Goal: Check status: Check status

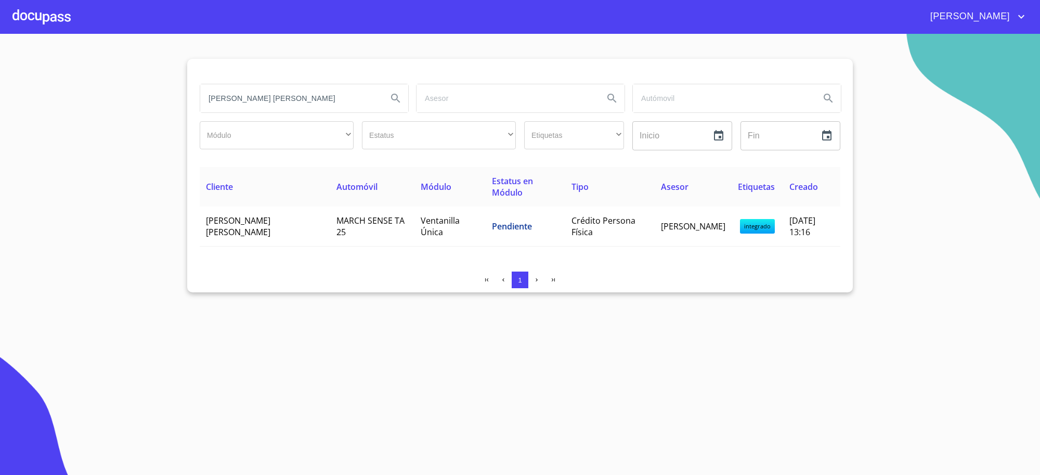
click at [315, 98] on input "[PERSON_NAME] [PERSON_NAME]" at bounding box center [289, 98] width 179 height 28
click at [314, 104] on input "search" at bounding box center [289, 98] width 179 height 28
paste input "[PERSON_NAME]"
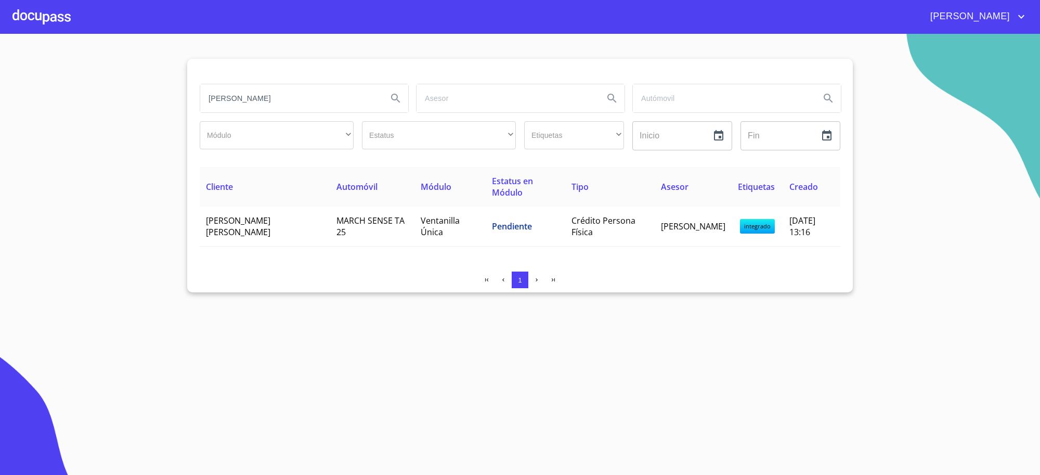
type input "[PERSON_NAME]"
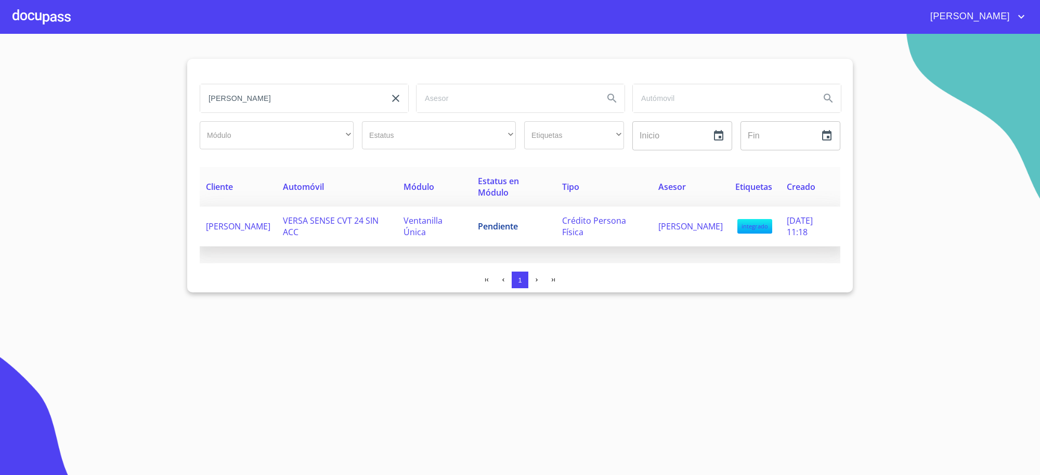
click at [516, 237] on td "Pendiente" at bounding box center [514, 226] width 84 height 40
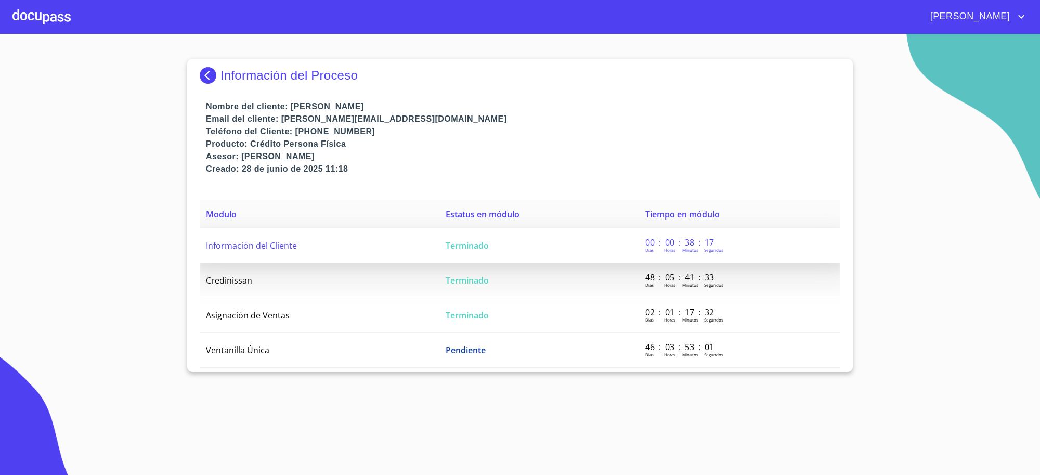
click at [533, 260] on td "Terminado" at bounding box center [539, 245] width 200 height 35
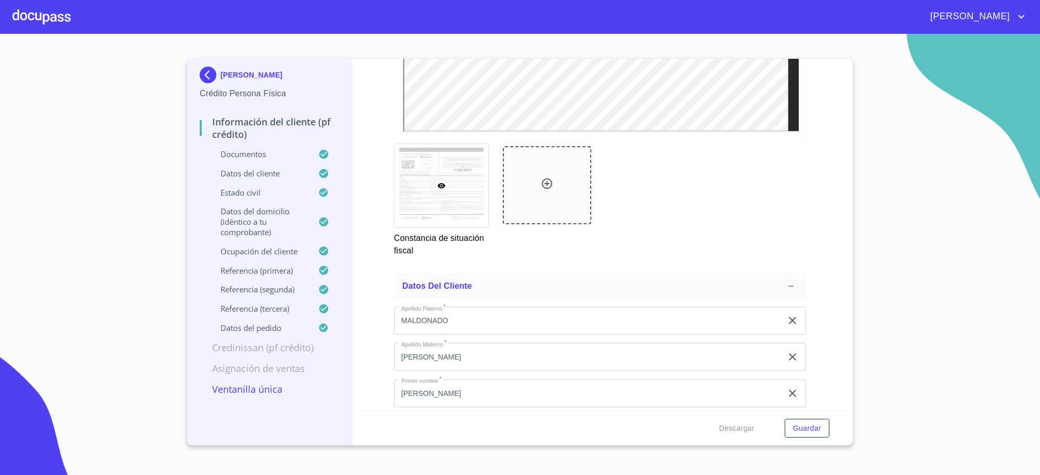
scroll to position [3899, 0]
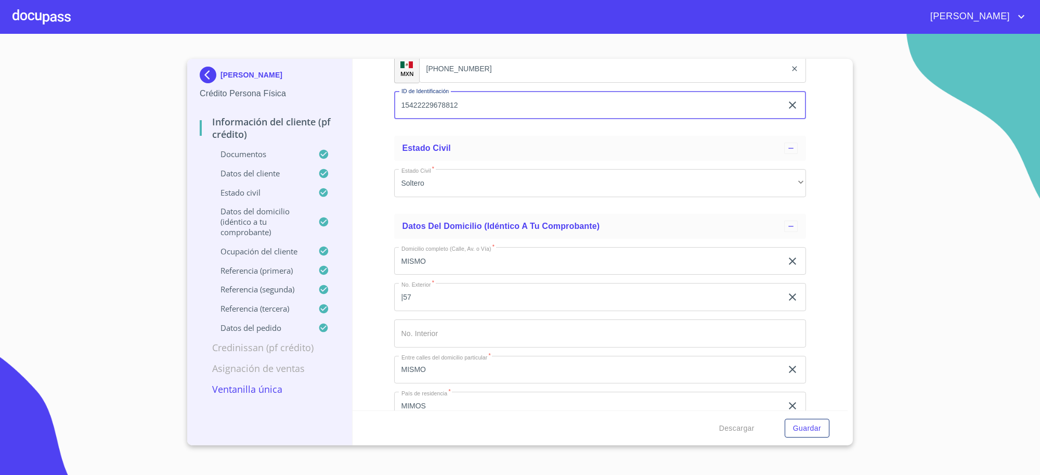
click at [446, 109] on input "15422229678812" at bounding box center [588, 106] width 388 height 28
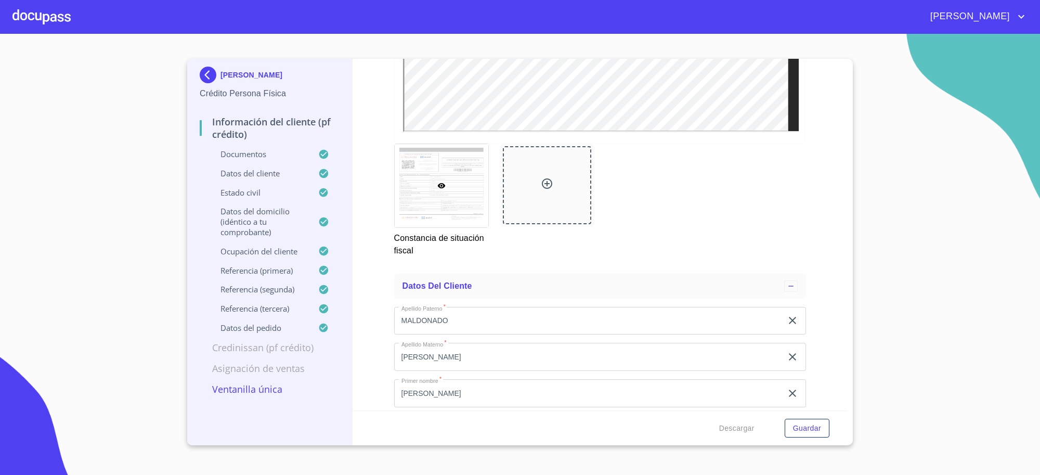
scroll to position [3574, 0]
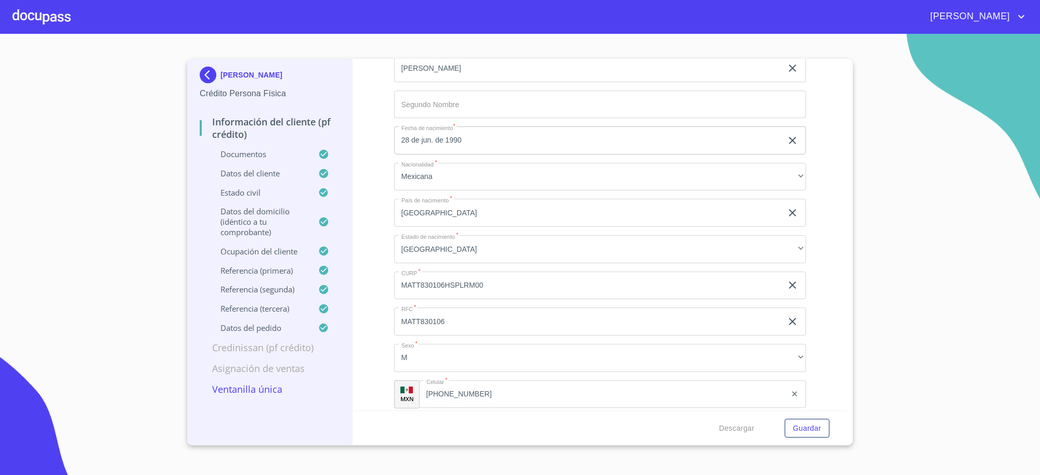
click at [477, 284] on input "MATT830106HSPLRM00" at bounding box center [588, 285] width 388 height 28
click at [481, 393] on input "[PHONE_NUMBER]" at bounding box center [603, 394] width 368 height 28
click at [481, 393] on input "[PHONE_NUMBER]" at bounding box center [615, 394] width 341 height 28
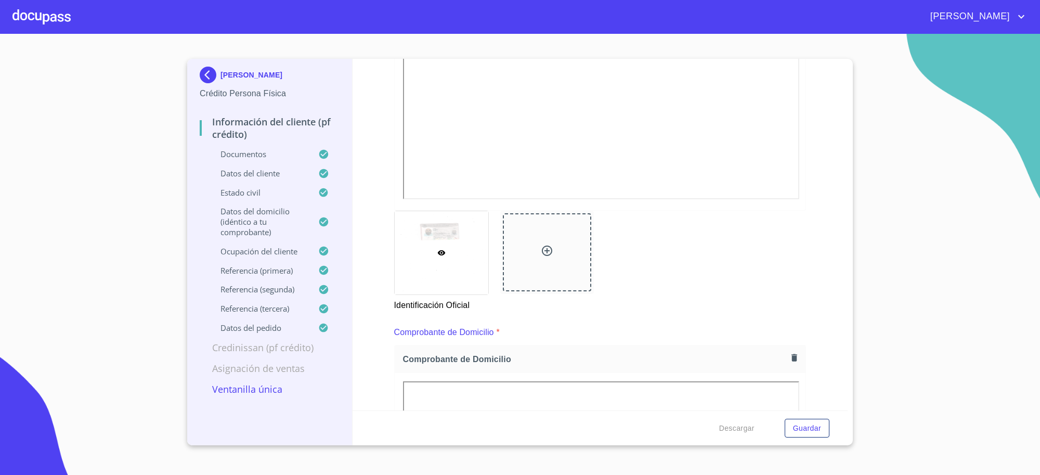
scroll to position [0, 0]
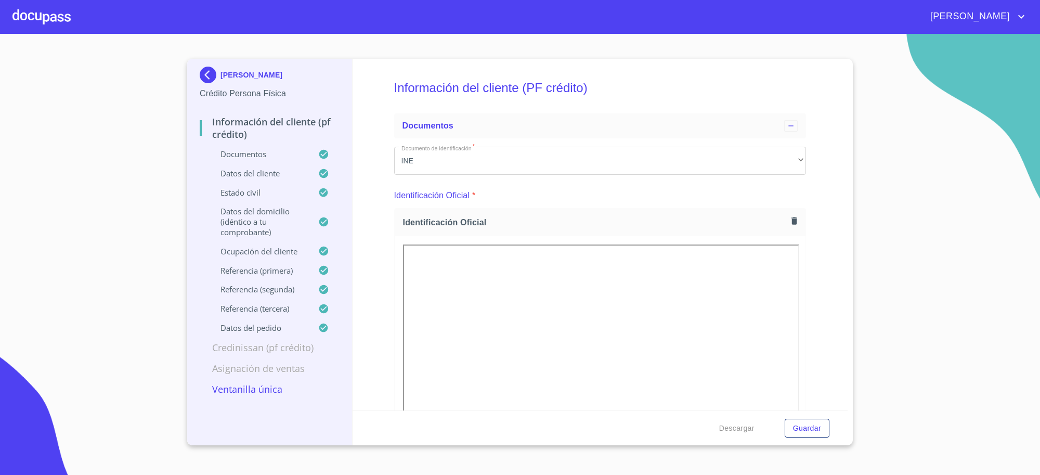
click at [215, 72] on img at bounding box center [210, 75] width 21 height 17
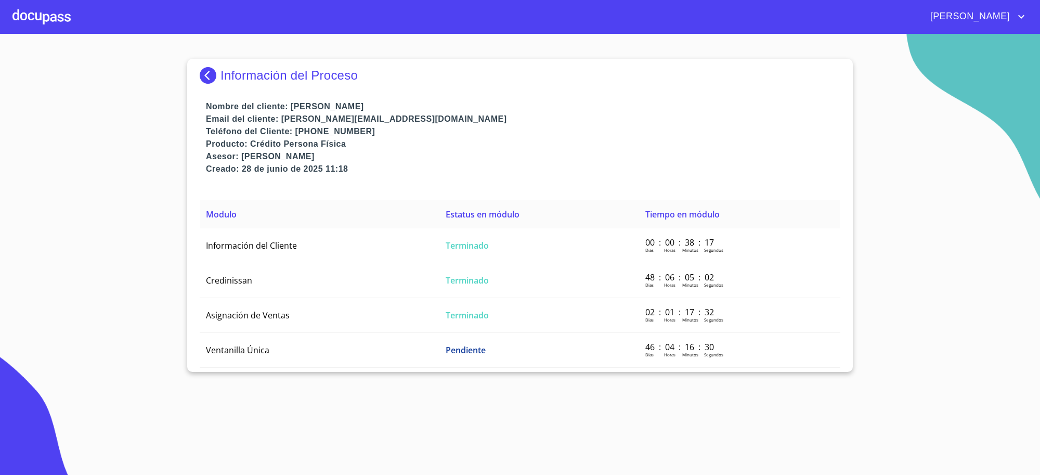
click at [215, 72] on img at bounding box center [210, 75] width 21 height 17
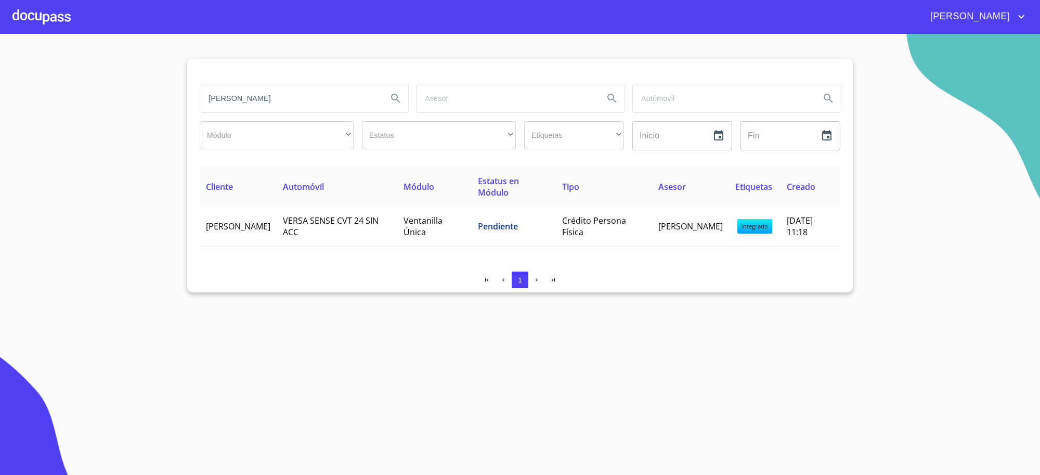
click at [315, 105] on input "[PERSON_NAME]" at bounding box center [289, 98] width 179 height 28
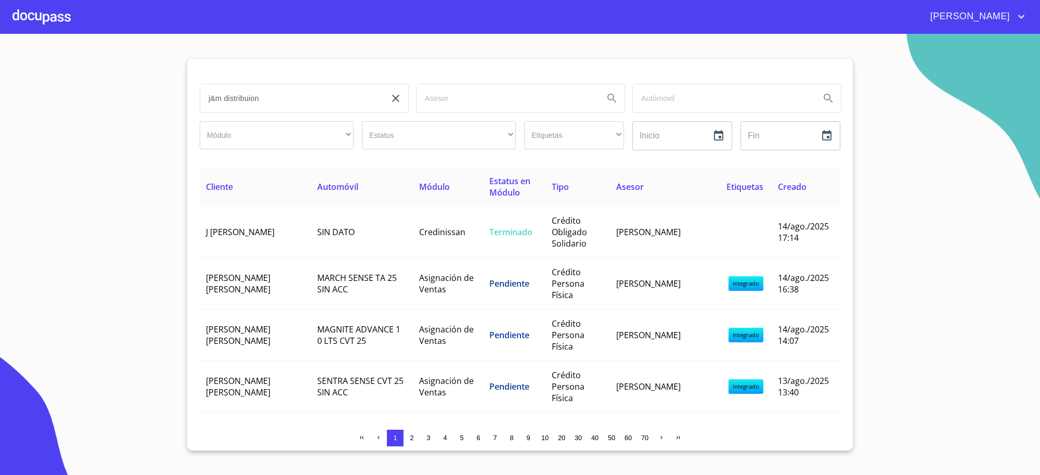
click at [825, 148] on div "​" at bounding box center [790, 135] width 100 height 29
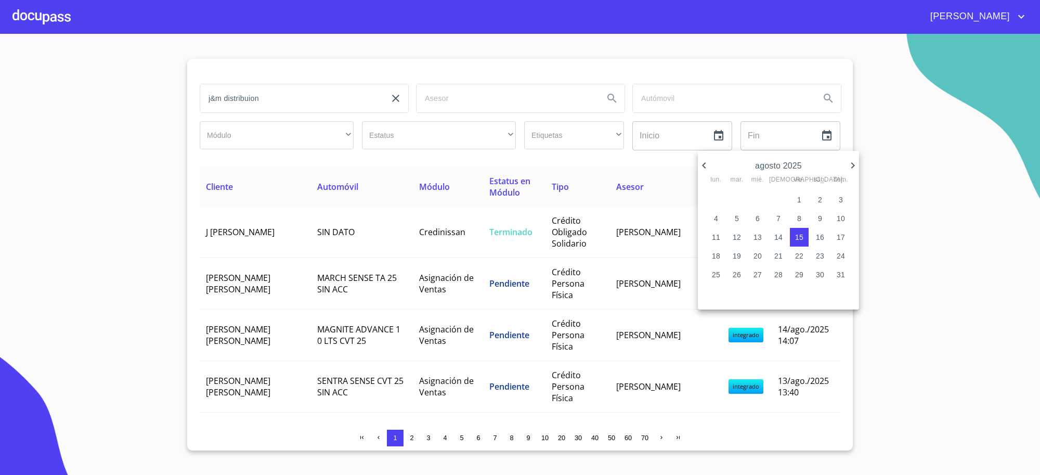
click at [253, 97] on div at bounding box center [520, 237] width 1040 height 475
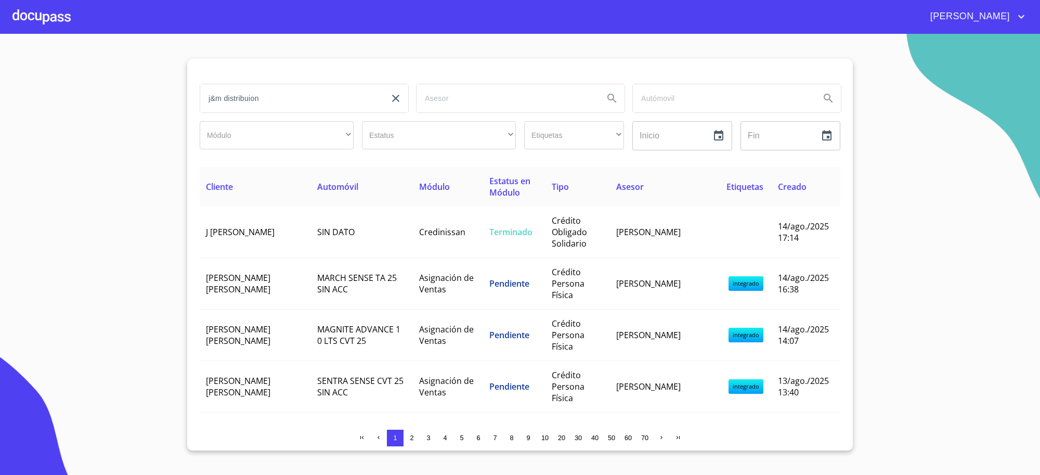
click at [250, 100] on input "j&m distribuion" at bounding box center [289, 98] width 179 height 28
type input "j"
click at [525, 432] on button "9" at bounding box center [528, 437] width 17 height 17
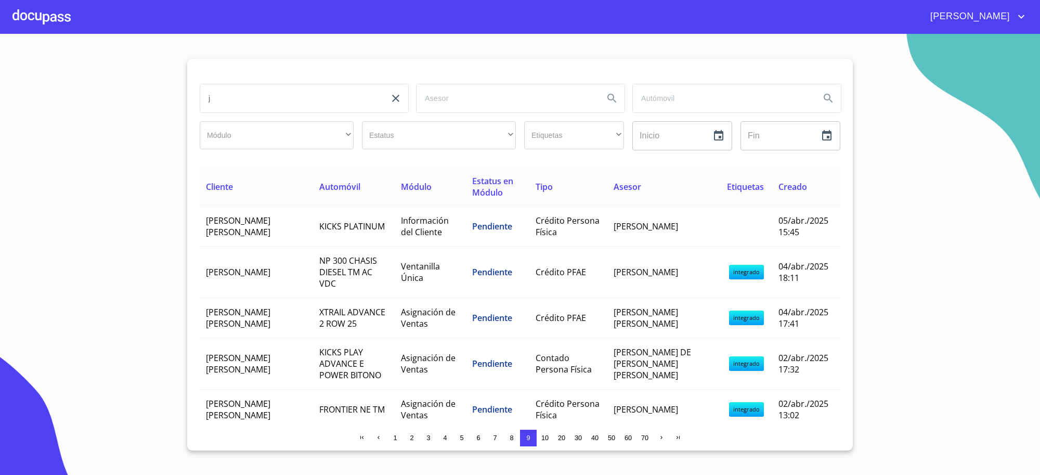
click at [238, 105] on input "j" at bounding box center [289, 98] width 179 height 28
type input "element"
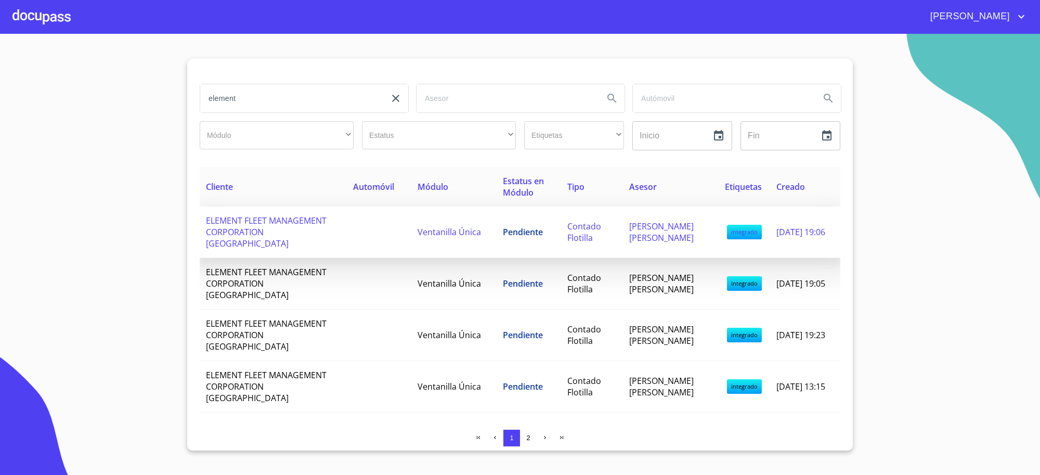
click at [347, 225] on td at bounding box center [379, 231] width 64 height 51
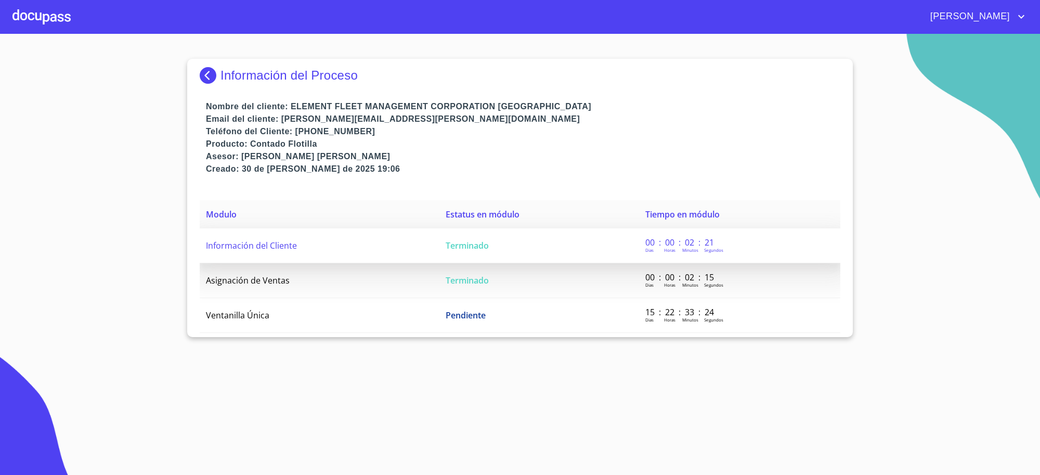
click at [425, 260] on td "Información del Cliente" at bounding box center [320, 245] width 240 height 35
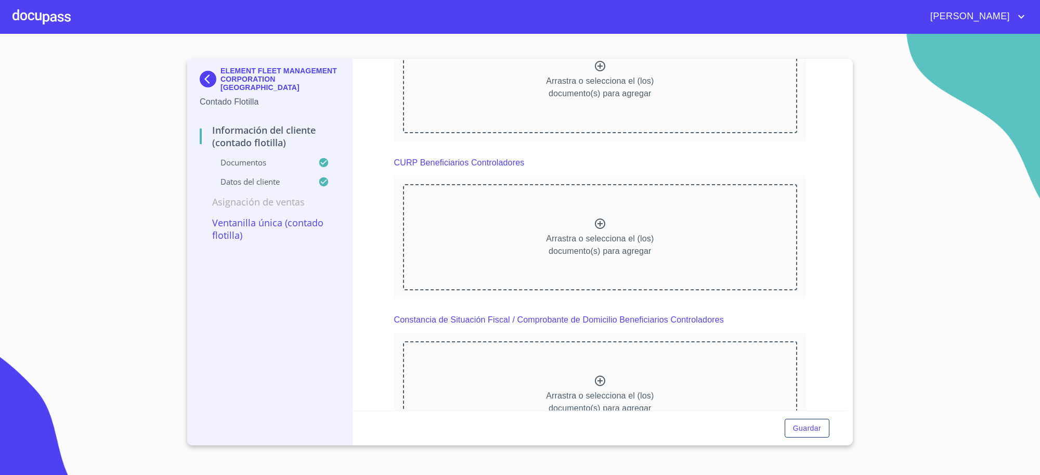
scroll to position [3844, 0]
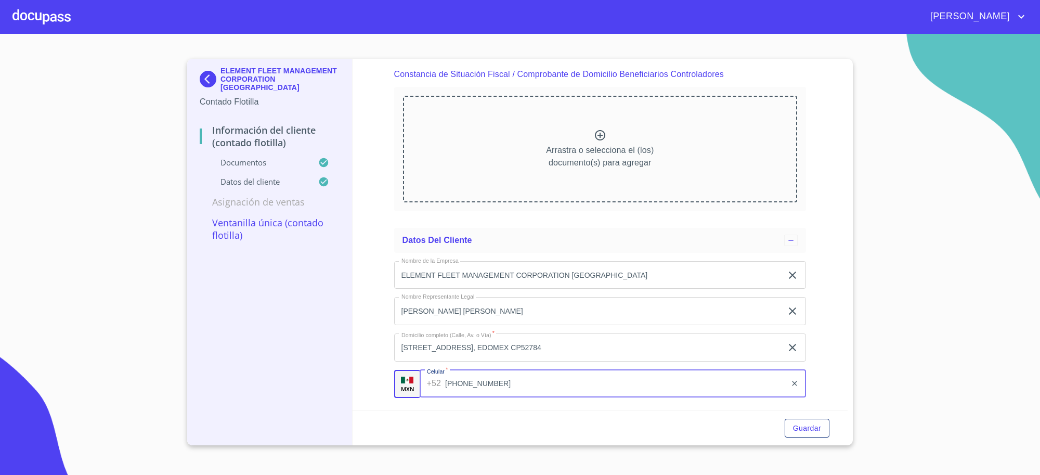
click at [487, 391] on input "[PHONE_NUMBER]" at bounding box center [615, 384] width 341 height 28
click at [495, 388] on input "[PHONE_NUMBER]" at bounding box center [615, 384] width 341 height 28
type input "3"
paste input "[PHONE_NUMBER]"
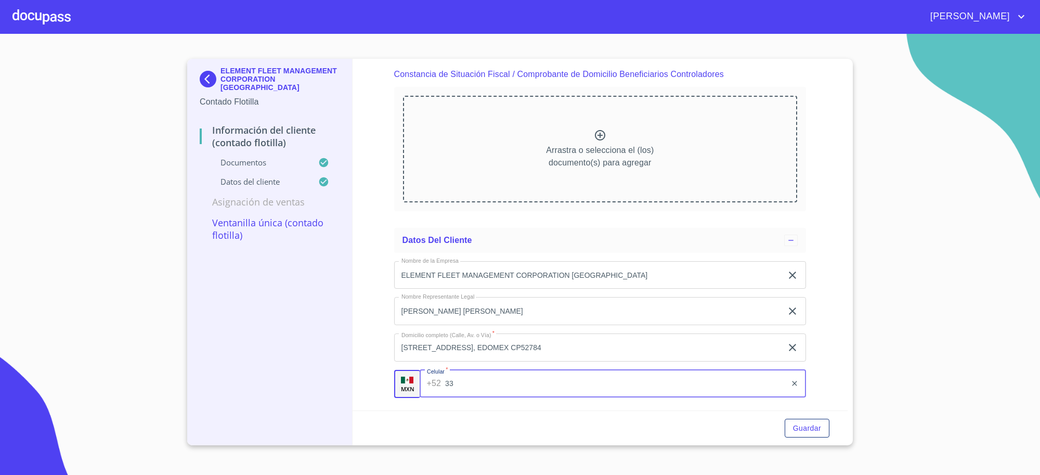
type input "[PHONE_NUMBER]"
click at [459, 381] on input "[PHONE_NUMBER]" at bounding box center [615, 384] width 341 height 28
click at [201, 78] on img at bounding box center [210, 79] width 21 height 17
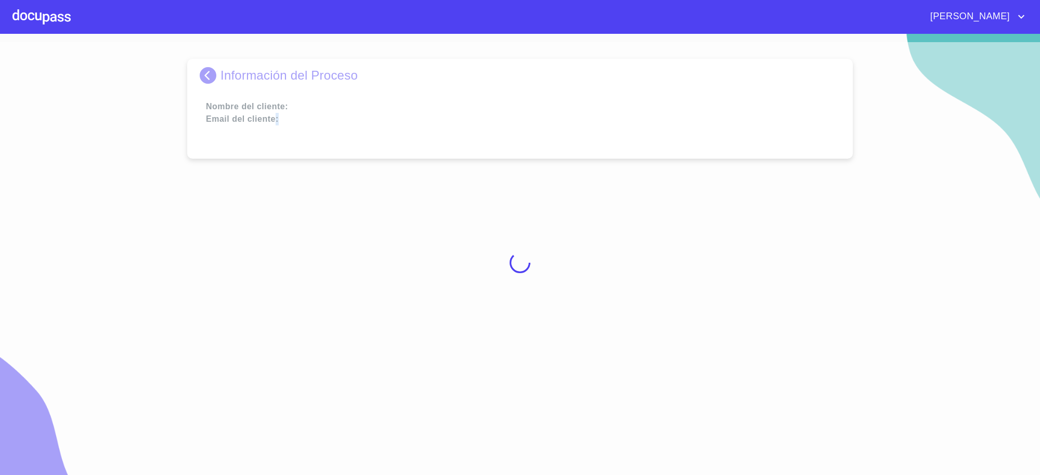
click at [201, 78] on div at bounding box center [520, 262] width 1040 height 441
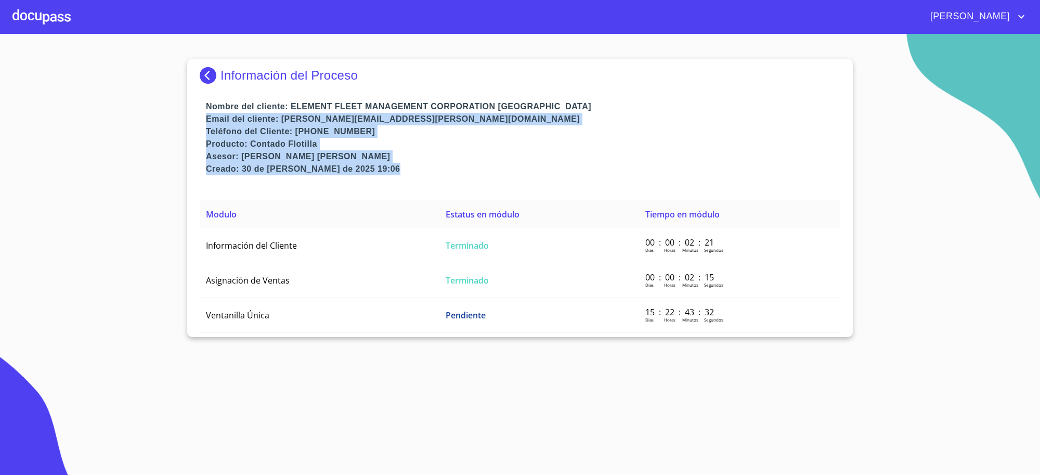
click at [201, 78] on img at bounding box center [210, 75] width 21 height 17
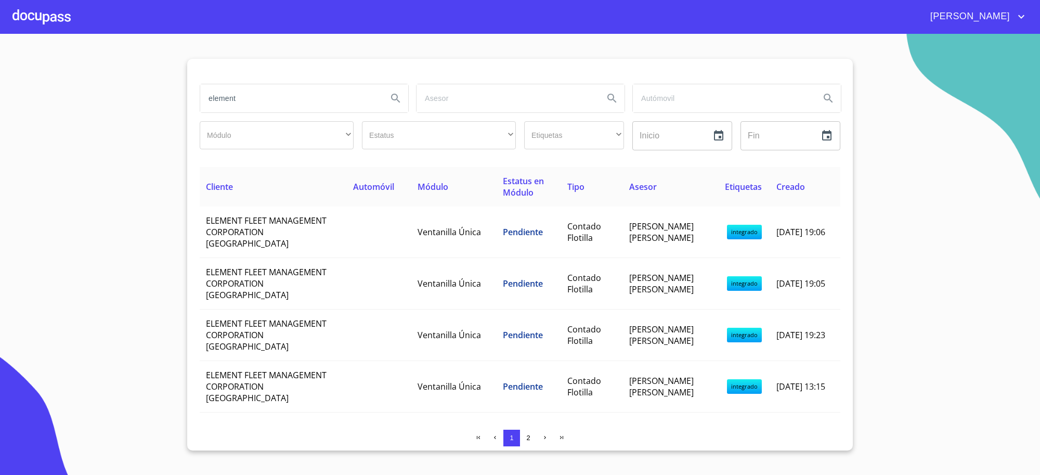
click at [237, 101] on input "element" at bounding box center [289, 98] width 179 height 28
type input "ARRENDADORA VE POR MAS"
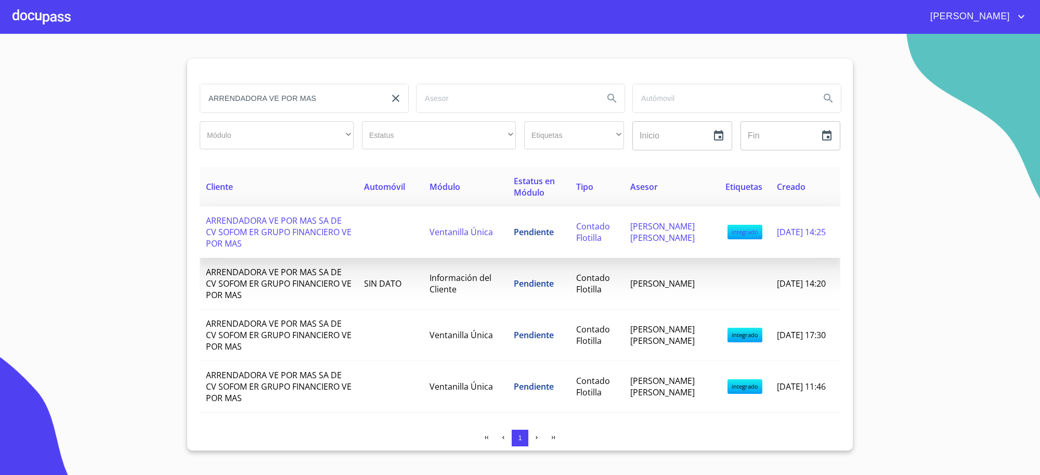
click at [541, 232] on span "Pendiente" at bounding box center [534, 231] width 40 height 11
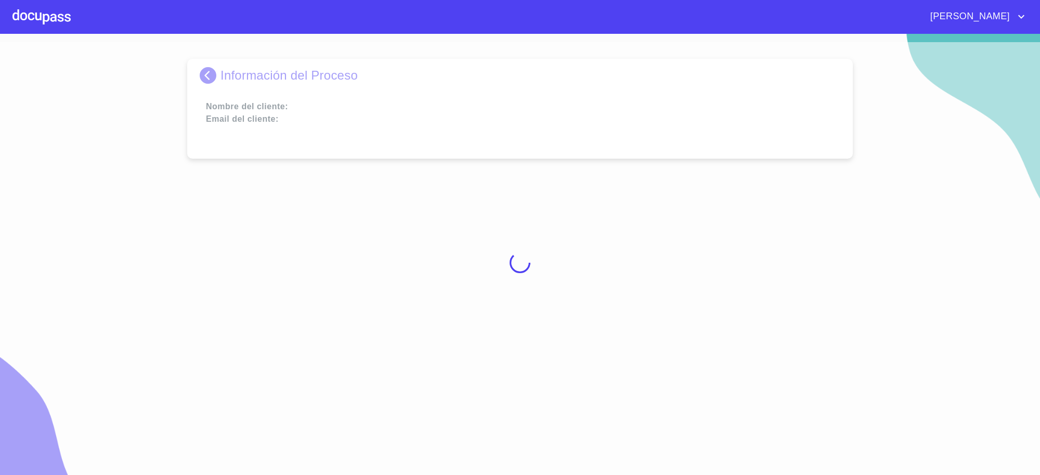
click at [541, 232] on div at bounding box center [520, 262] width 1040 height 441
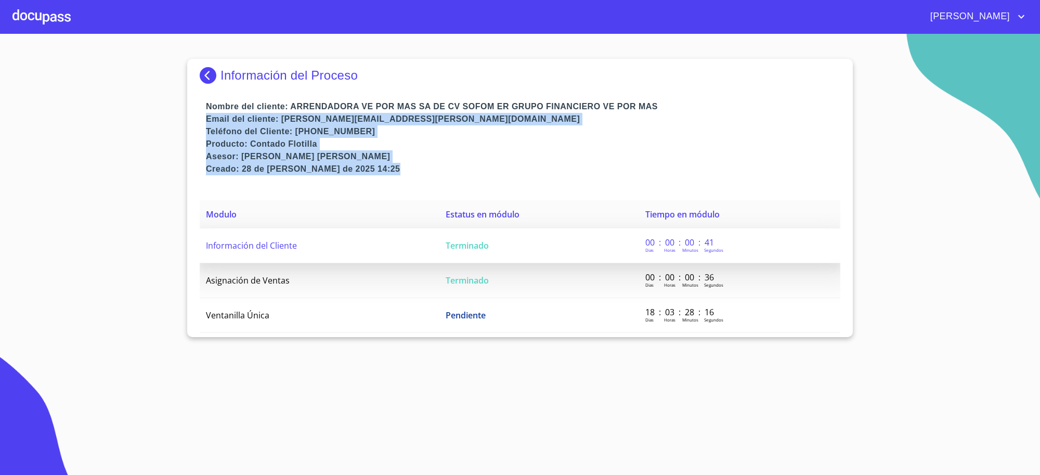
click at [538, 252] on td "Terminado" at bounding box center [539, 245] width 200 height 35
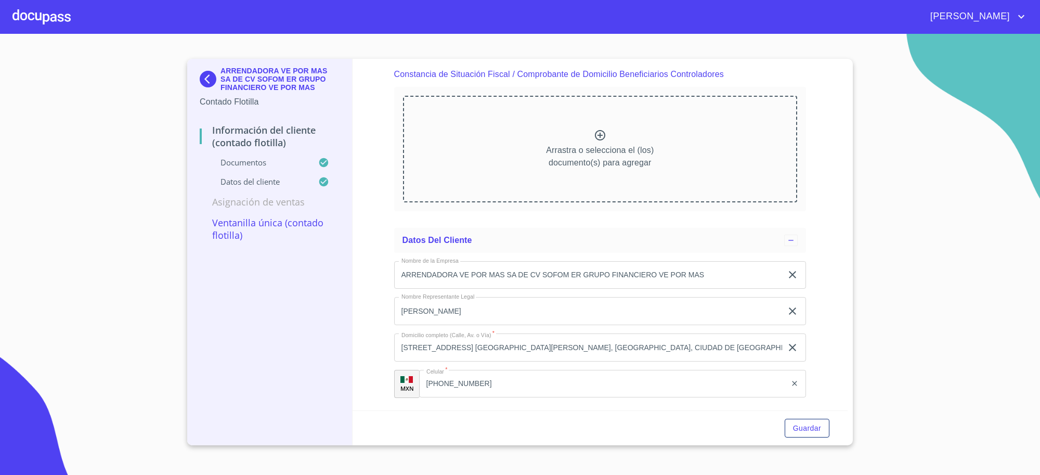
click at [468, 389] on input "[PHONE_NUMBER]" at bounding box center [603, 384] width 368 height 28
click at [468, 389] on input "[PHONE_NUMBER]" at bounding box center [615, 384] width 341 height 28
click at [219, 81] on img at bounding box center [210, 79] width 21 height 17
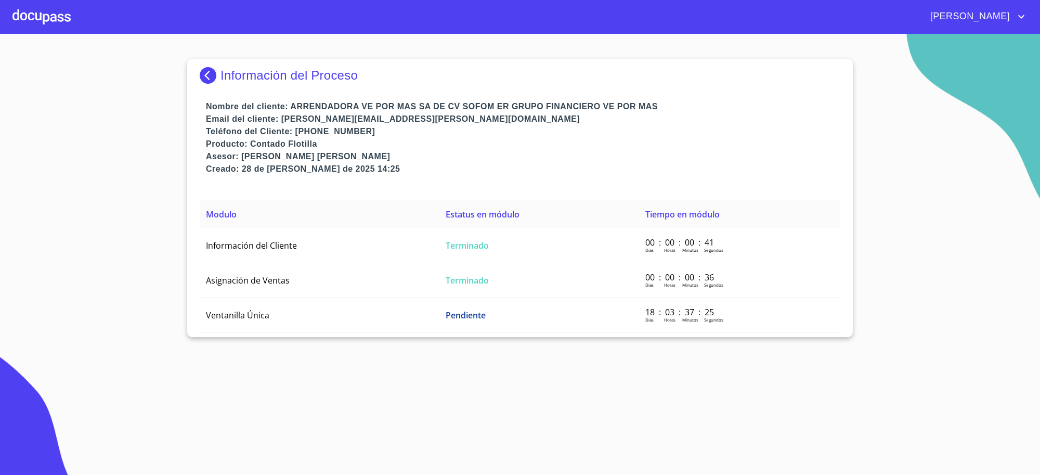
click at [219, 81] on img at bounding box center [210, 75] width 21 height 17
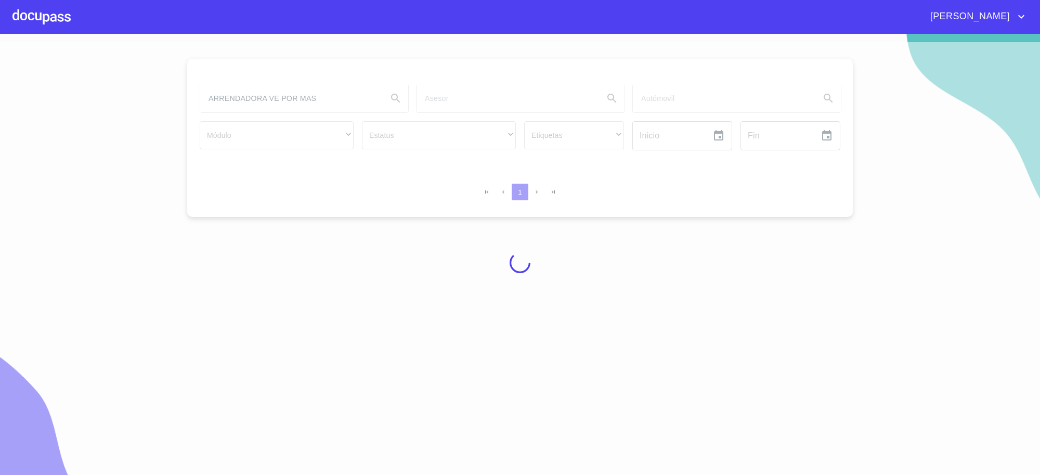
click at [338, 96] on div at bounding box center [520, 262] width 1040 height 441
click at [260, 100] on div at bounding box center [520, 262] width 1040 height 441
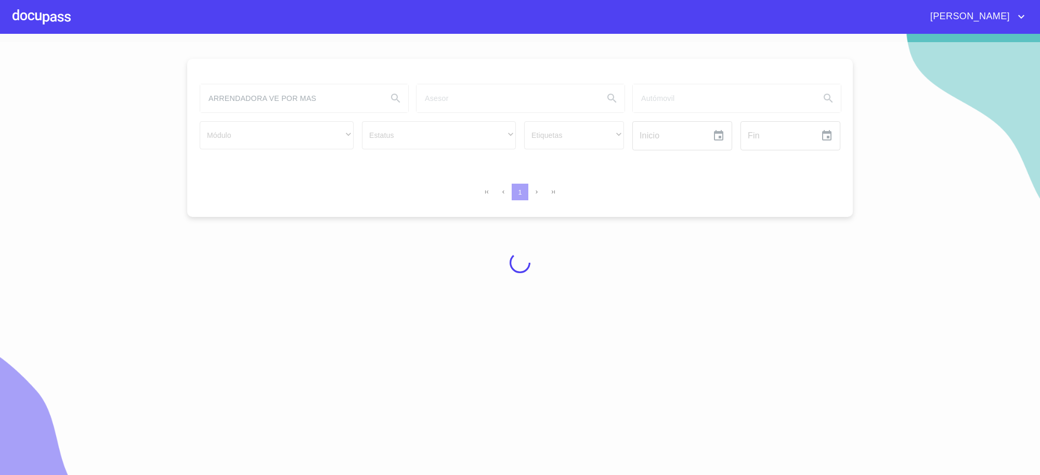
click at [260, 100] on div at bounding box center [520, 262] width 1040 height 441
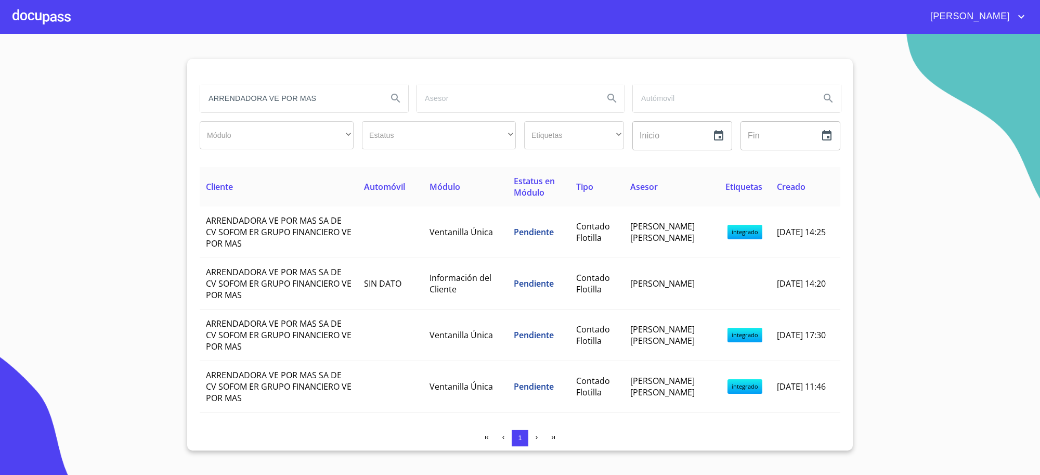
click at [260, 100] on input "ARRENDADORA VE POR MAS" at bounding box center [289, 98] width 179 height 28
type input "MEGAMOTRIZ"
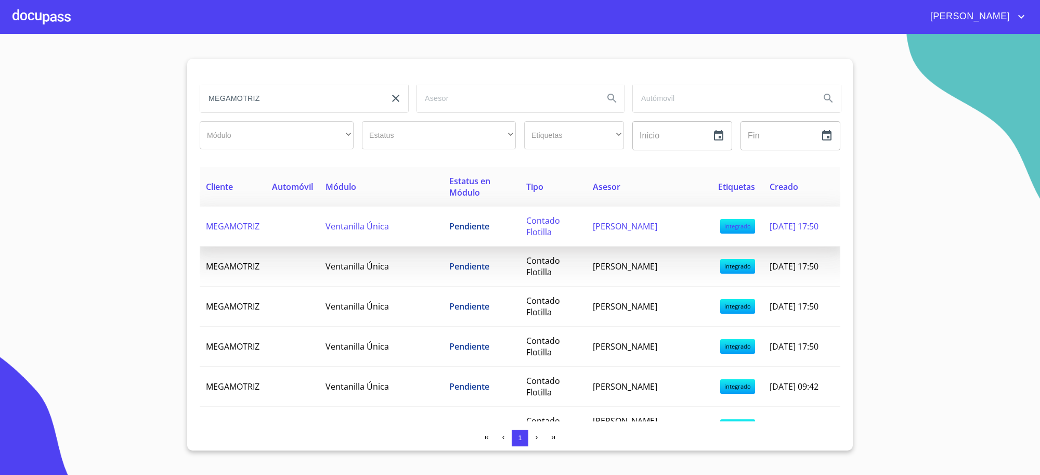
click at [475, 216] on td "Pendiente" at bounding box center [481, 226] width 77 height 40
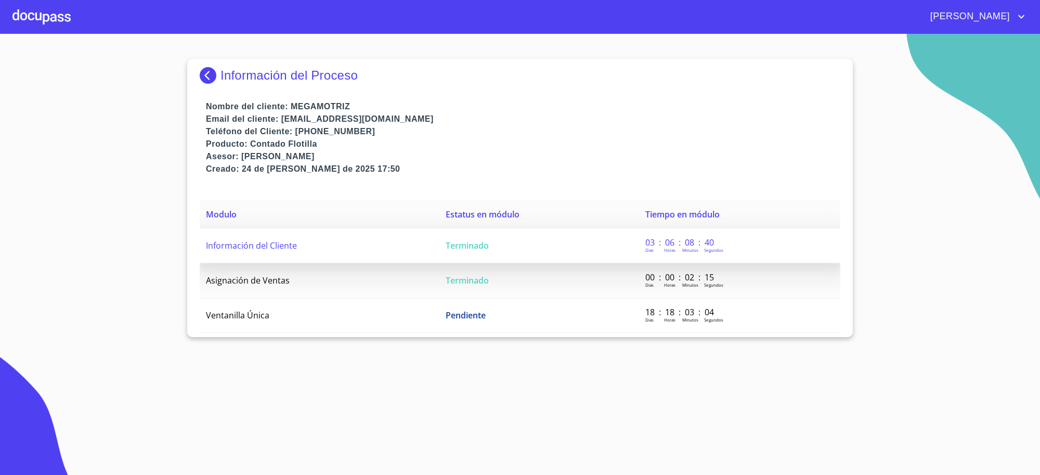
click at [518, 238] on td "Terminado" at bounding box center [539, 245] width 200 height 35
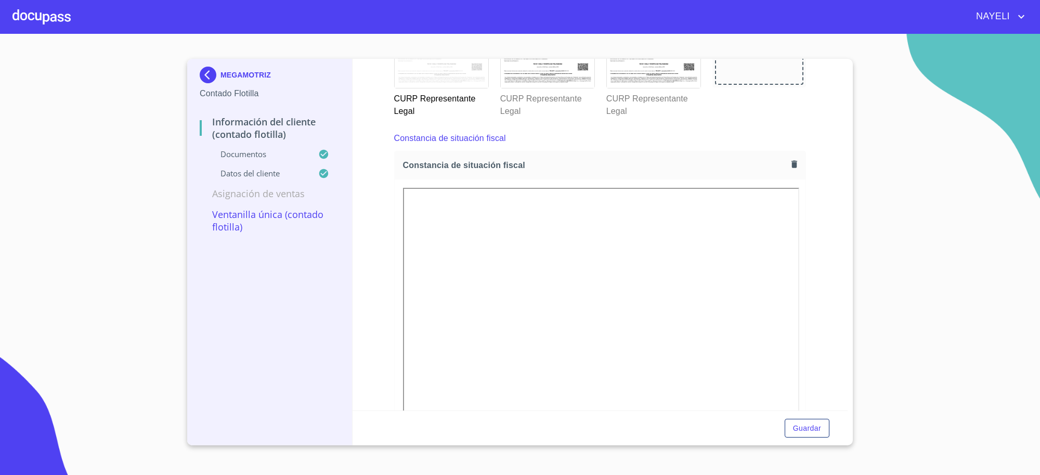
scroll to position [2434, 0]
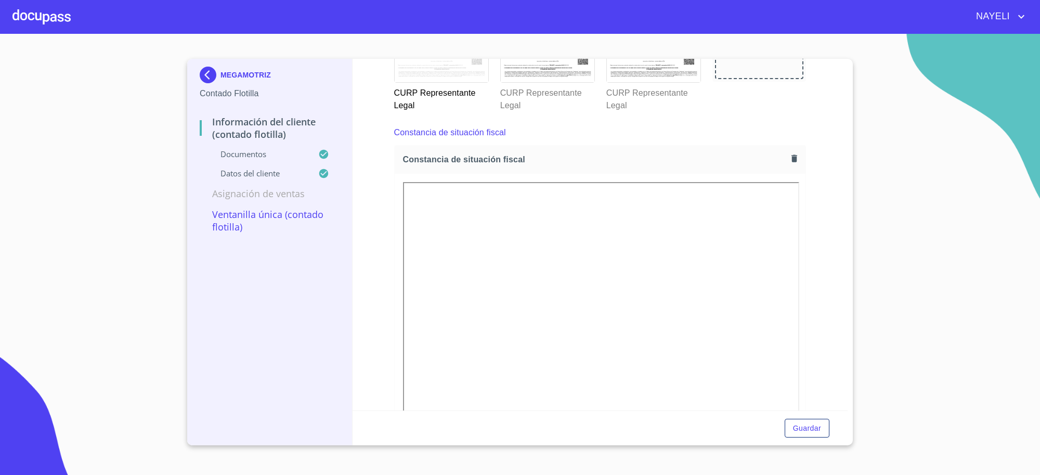
click at [825, 230] on div "Información del Cliente (Contado Flotilla) Documentos Documento de identificaci…" at bounding box center [599, 234] width 495 height 351
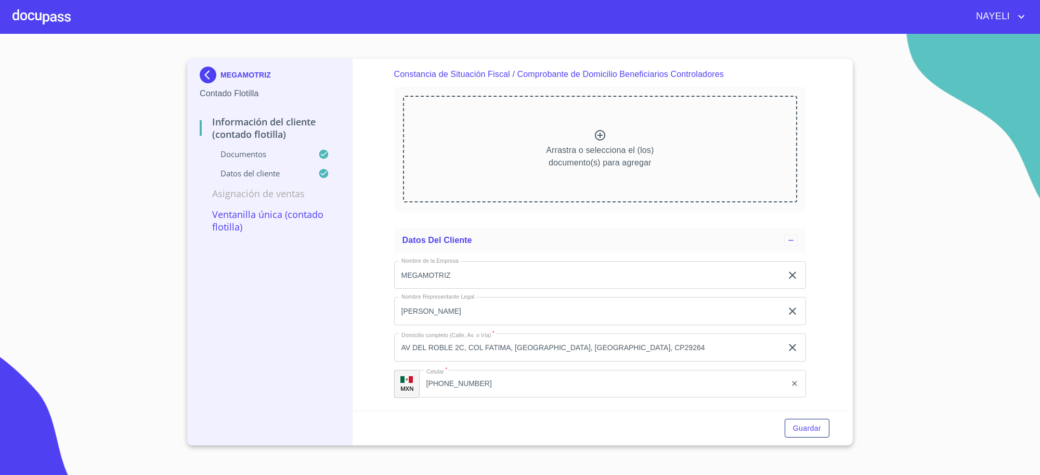
click at [490, 390] on input "[PHONE_NUMBER]" at bounding box center [603, 384] width 368 height 28
click at [490, 390] on input "[PHONE_NUMBER]" at bounding box center [615, 384] width 341 height 28
click at [467, 383] on input "[PHONE_NUMBER]" at bounding box center [615, 384] width 341 height 28
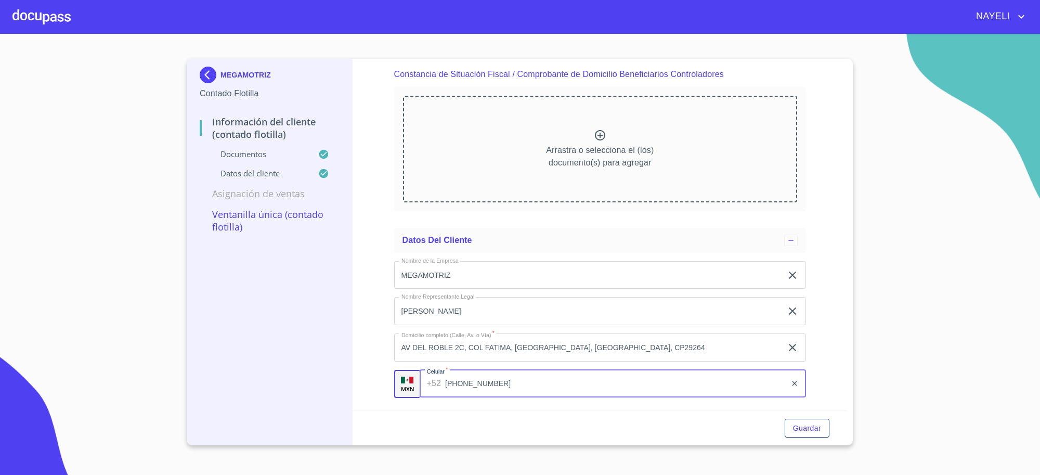
click at [467, 383] on input "[PHONE_NUMBER]" at bounding box center [615, 384] width 341 height 28
drag, startPoint x: 630, startPoint y: 445, endPoint x: 620, endPoint y: 443, distance: 9.9
click at [630, 445] on div "Guardar" at bounding box center [599, 427] width 495 height 35
click at [234, 76] on p "MEGAMOTRIZ" at bounding box center [245, 75] width 50 height 8
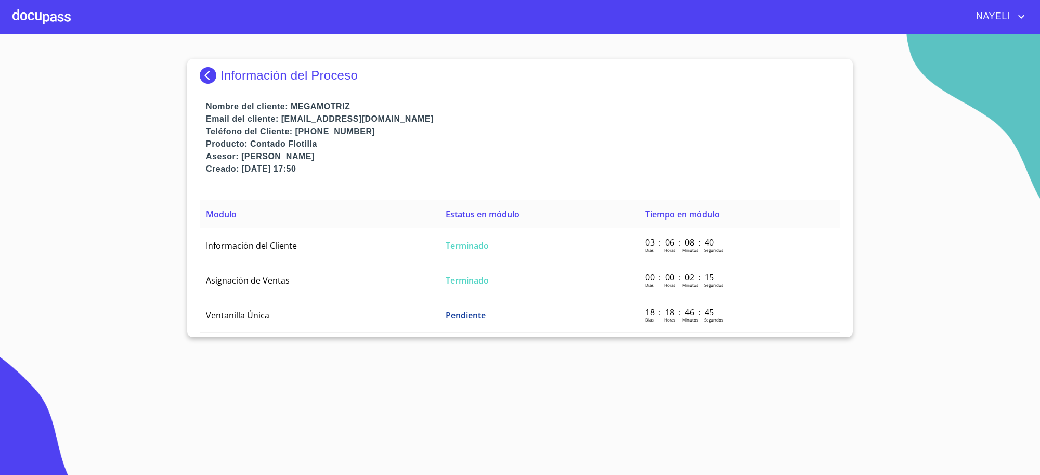
click at [234, 76] on p "Información del Proceso" at bounding box center [288, 75] width 137 height 15
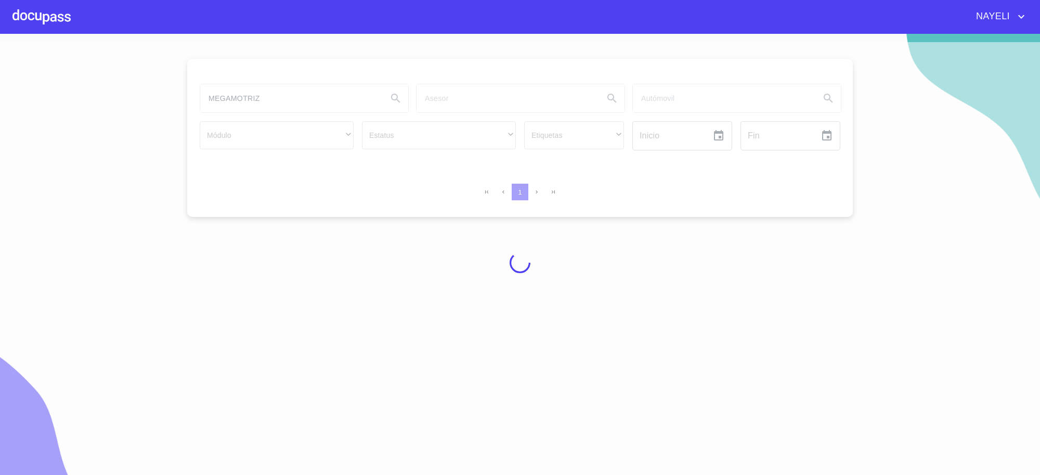
click at [298, 99] on div at bounding box center [520, 262] width 1040 height 441
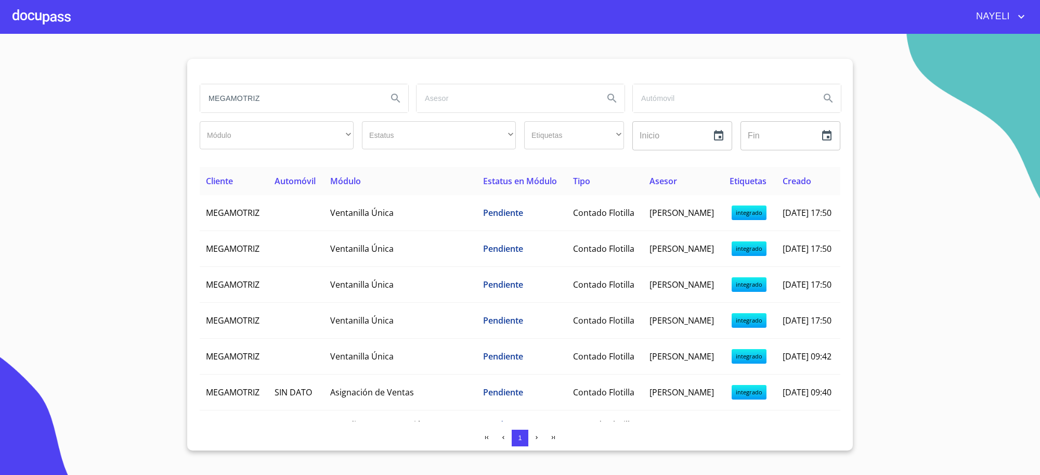
click at [298, 99] on input "MEGAMOTRIZ" at bounding box center [289, 98] width 179 height 28
type input "mexicana"
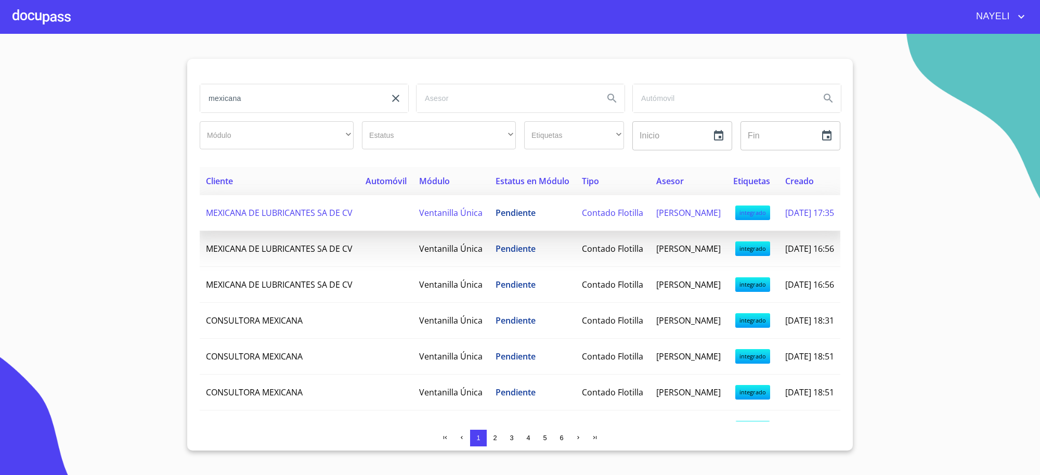
click at [319, 209] on td "MEXICANA DE LUBRICANTES SA DE CV" at bounding box center [280, 213] width 160 height 36
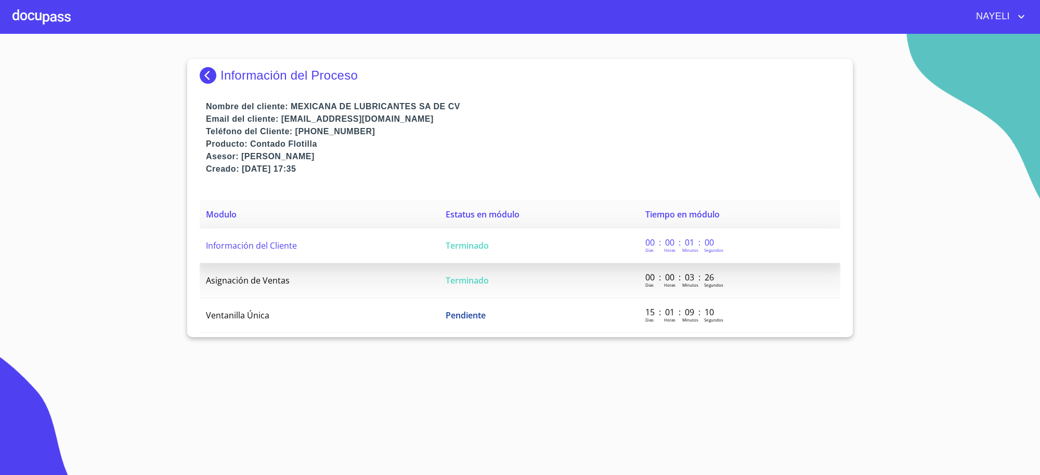
click at [475, 252] on td "Terminado" at bounding box center [539, 245] width 200 height 35
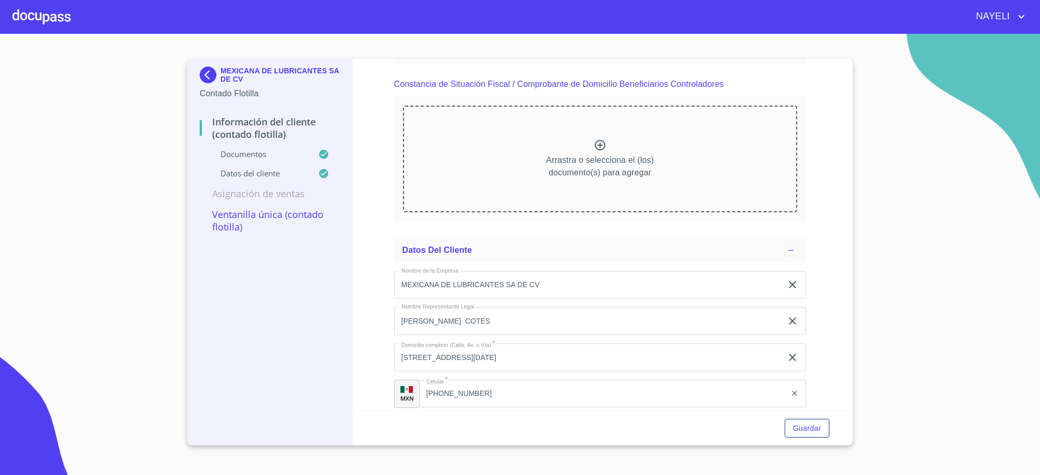
scroll to position [3071, 0]
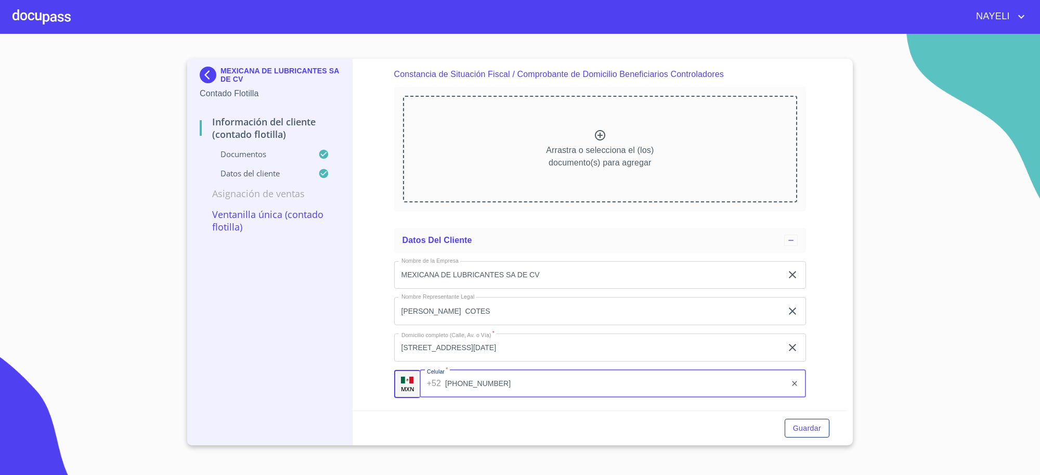
drag, startPoint x: 557, startPoint y: 393, endPoint x: 555, endPoint y: 385, distance: 8.1
click at [560, 390] on input "(33)31340506" at bounding box center [615, 384] width 341 height 28
click at [555, 385] on input "(33)31340506" at bounding box center [615, 384] width 341 height 28
